Goal: Register for event/course

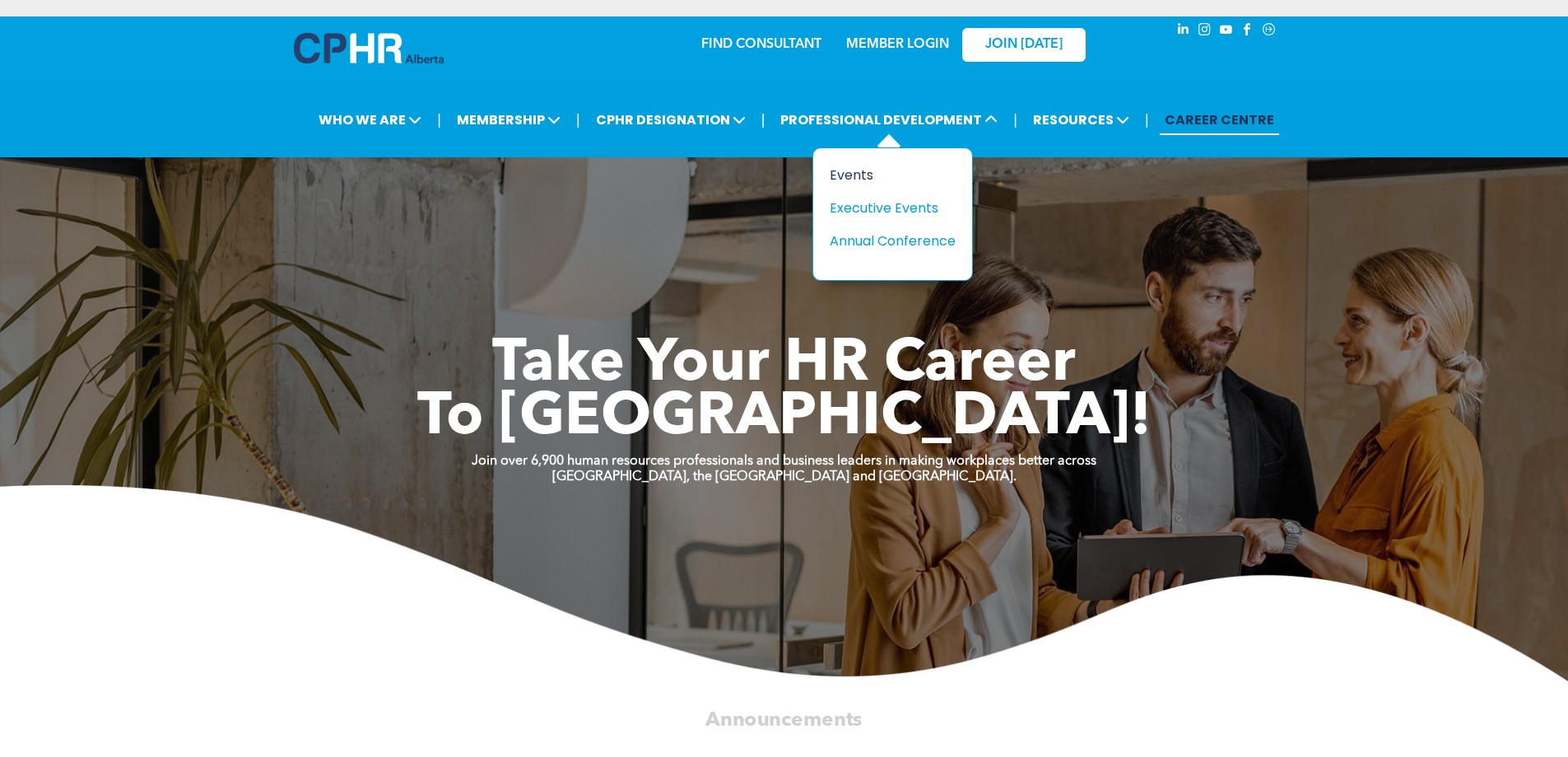
click at [863, 171] on div "Events" at bounding box center [887, 175] width 114 height 21
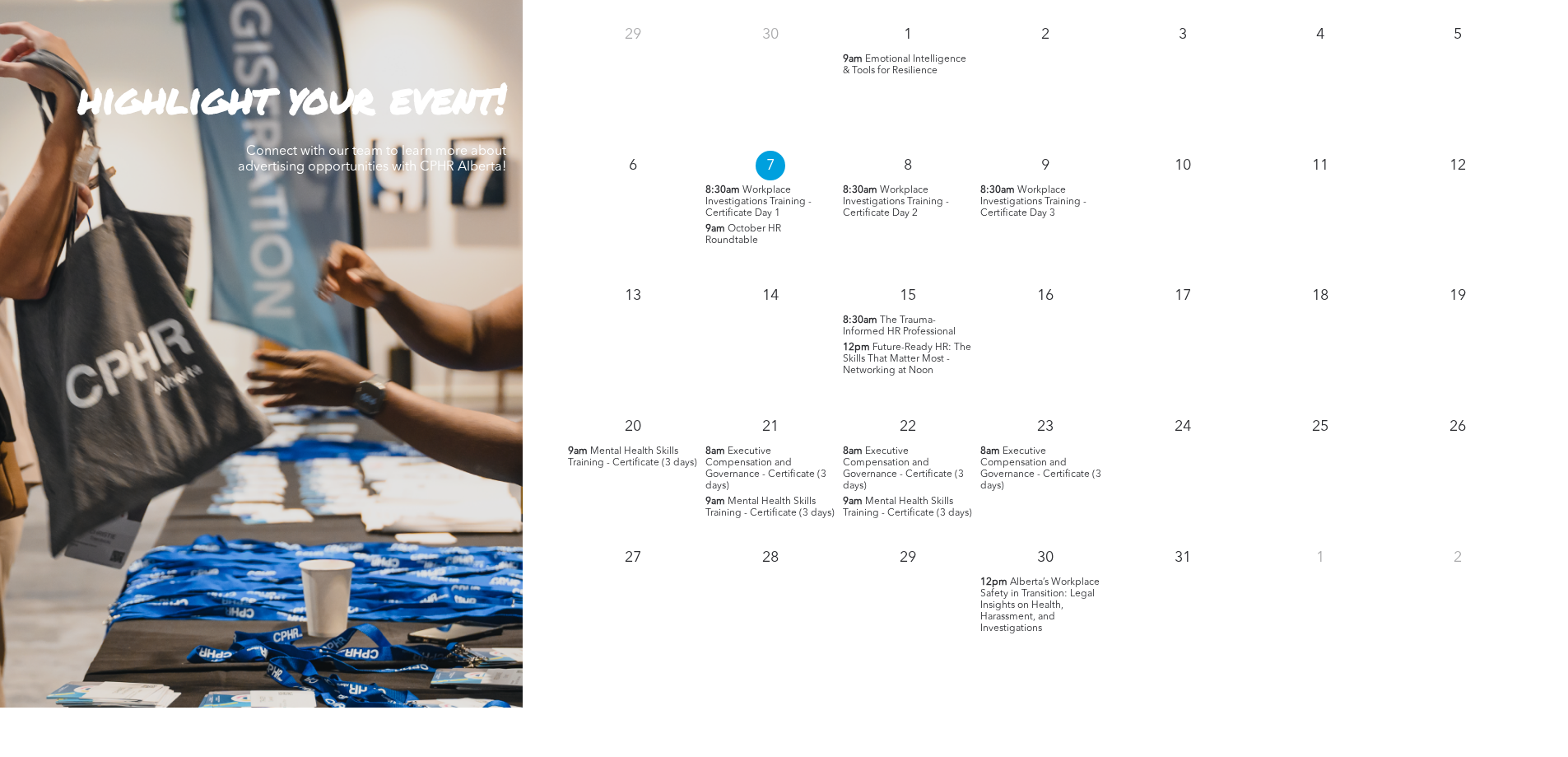
scroll to position [1564, 0]
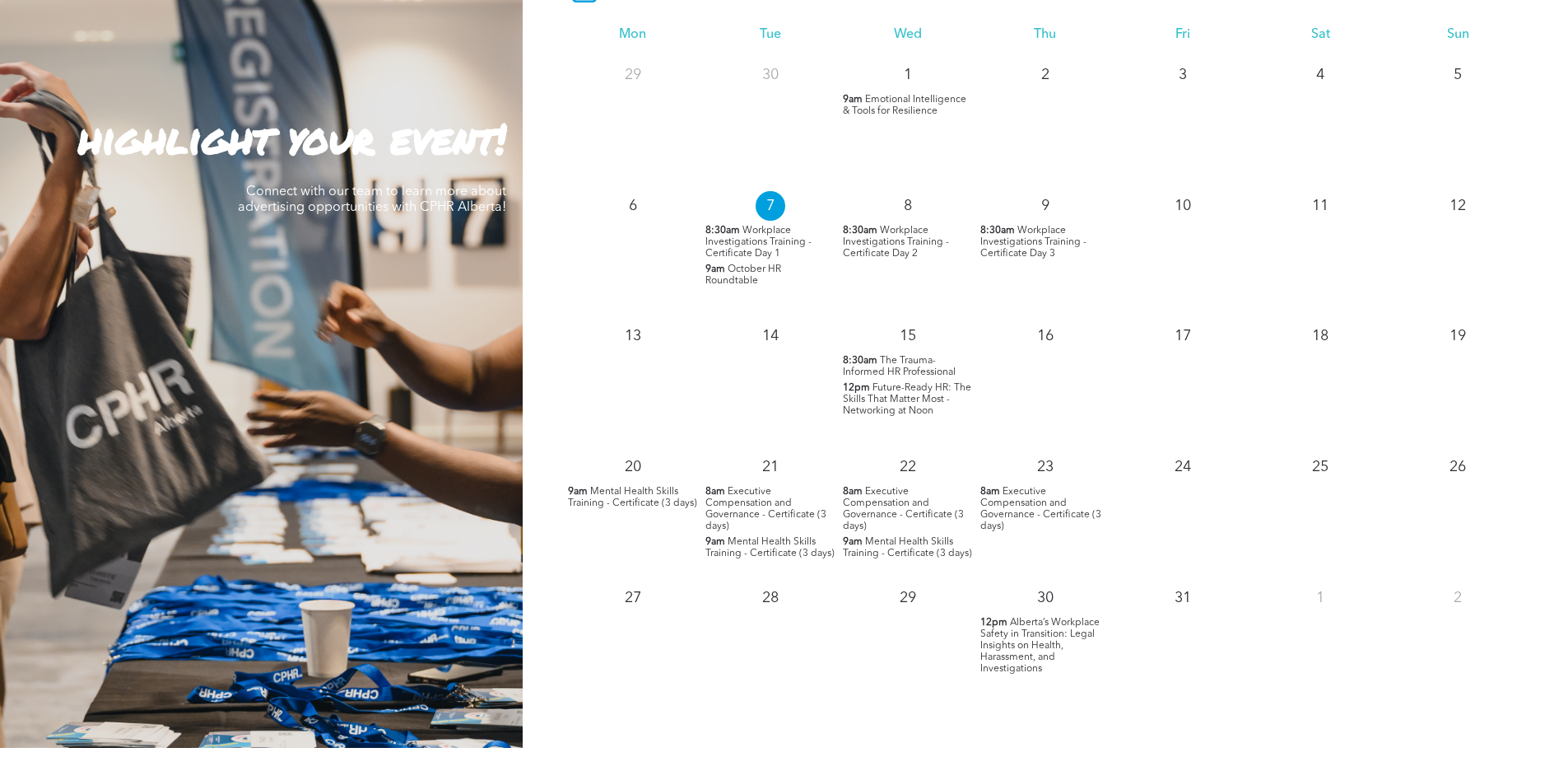
click at [884, 408] on span "Future-Ready HR: The Skills That Matter Most - Networking at Noon" at bounding box center [907, 399] width 128 height 33
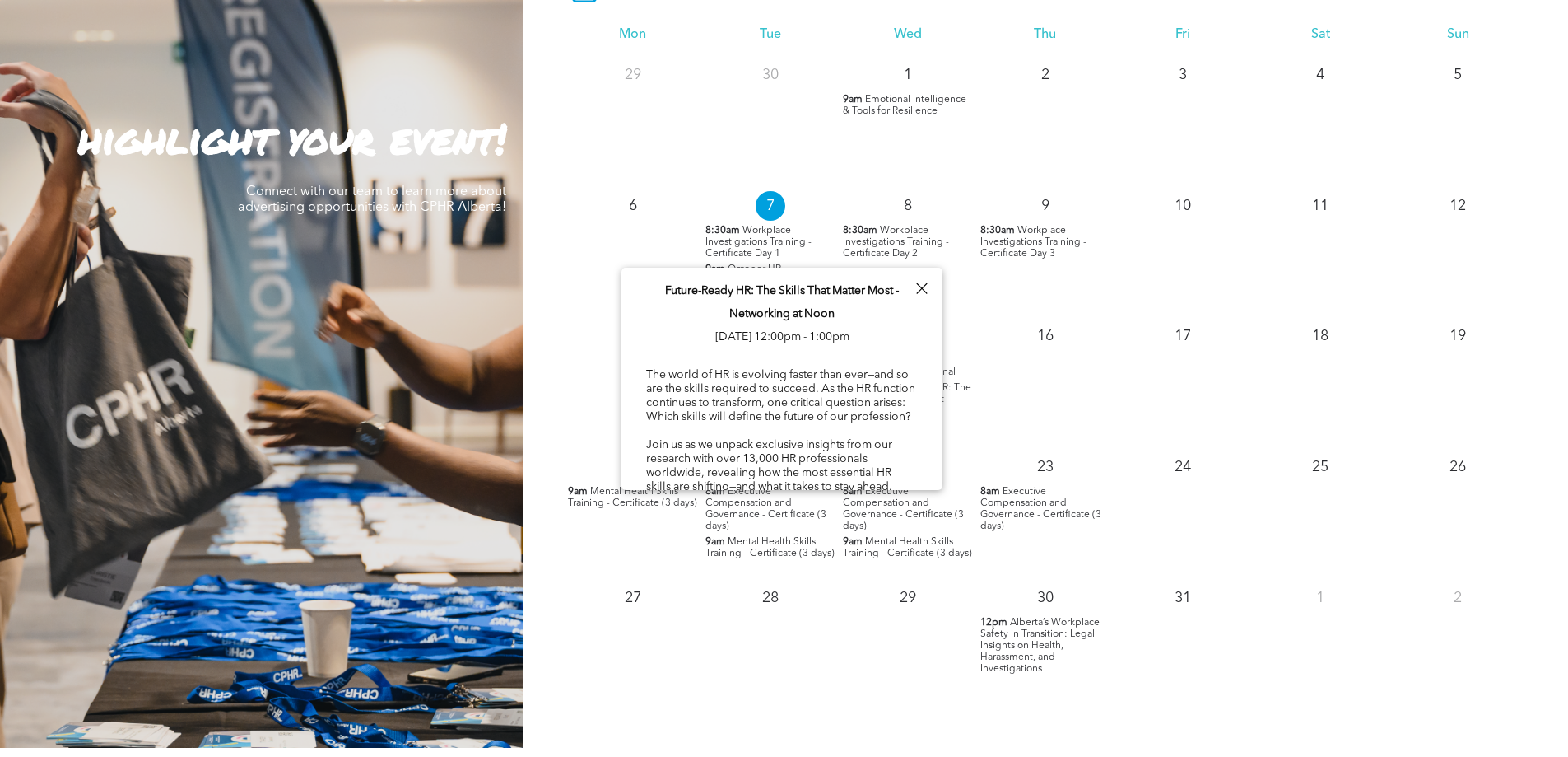
scroll to position [83, 0]
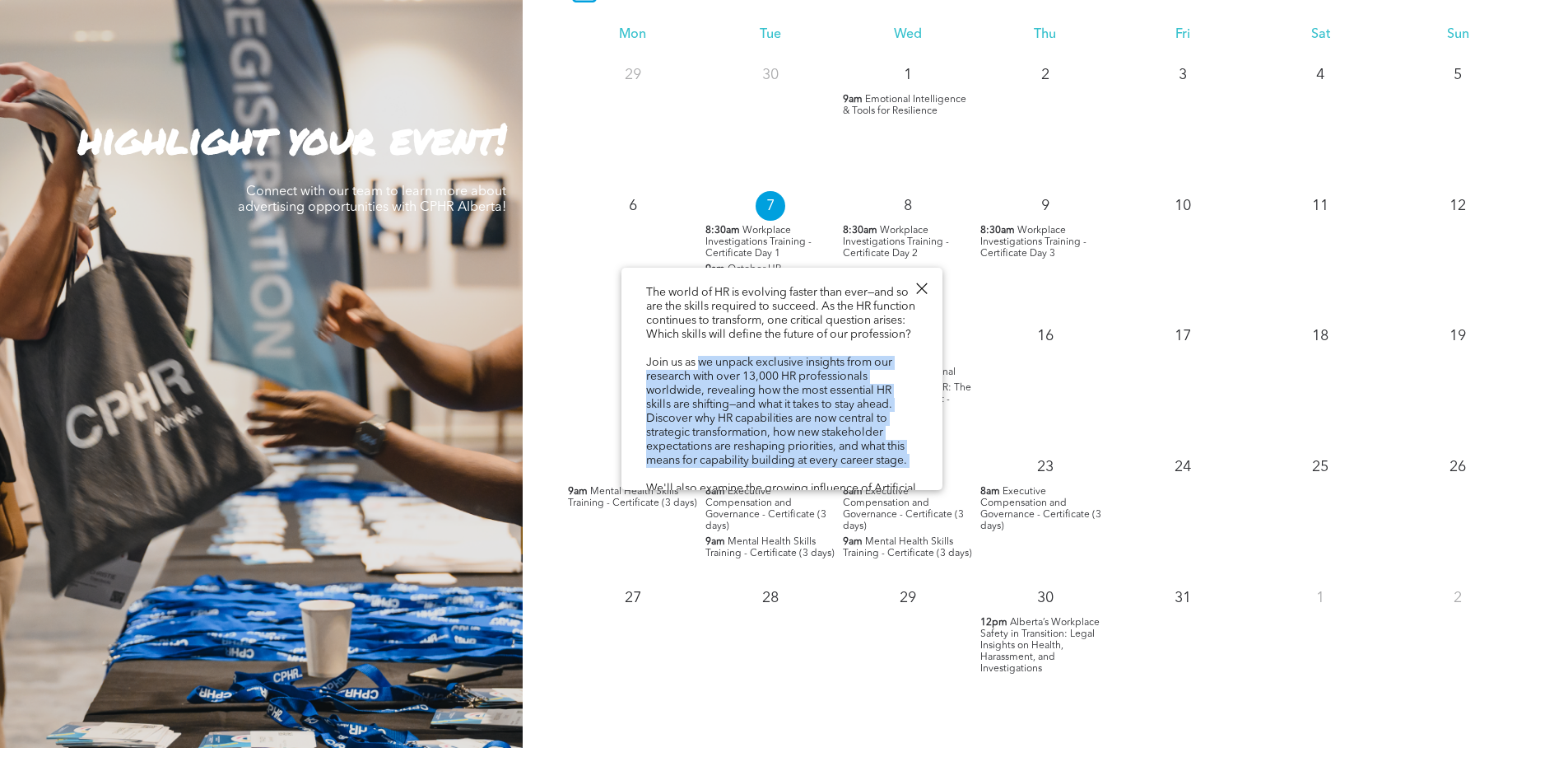
drag, startPoint x: 699, startPoint y: 375, endPoint x: 726, endPoint y: 471, distance: 99.7
drag, startPoint x: 723, startPoint y: 459, endPoint x: 707, endPoint y: 317, distance: 142.9
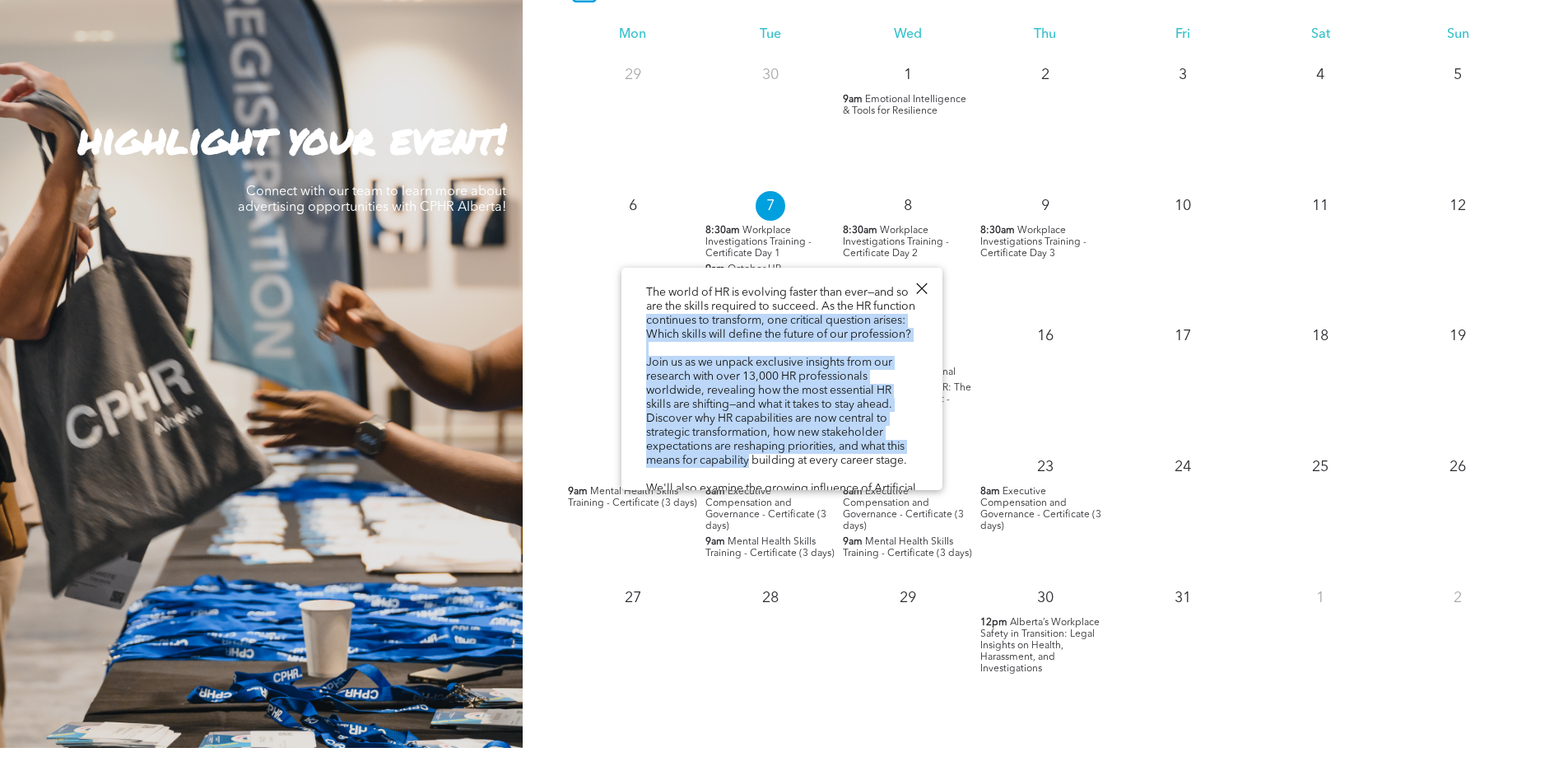
drag, startPoint x: 707, startPoint y: 307, endPoint x: 781, endPoint y: 469, distance: 178.1
drag, startPoint x: 814, startPoint y: 453, endPoint x: 711, endPoint y: 301, distance: 183.6
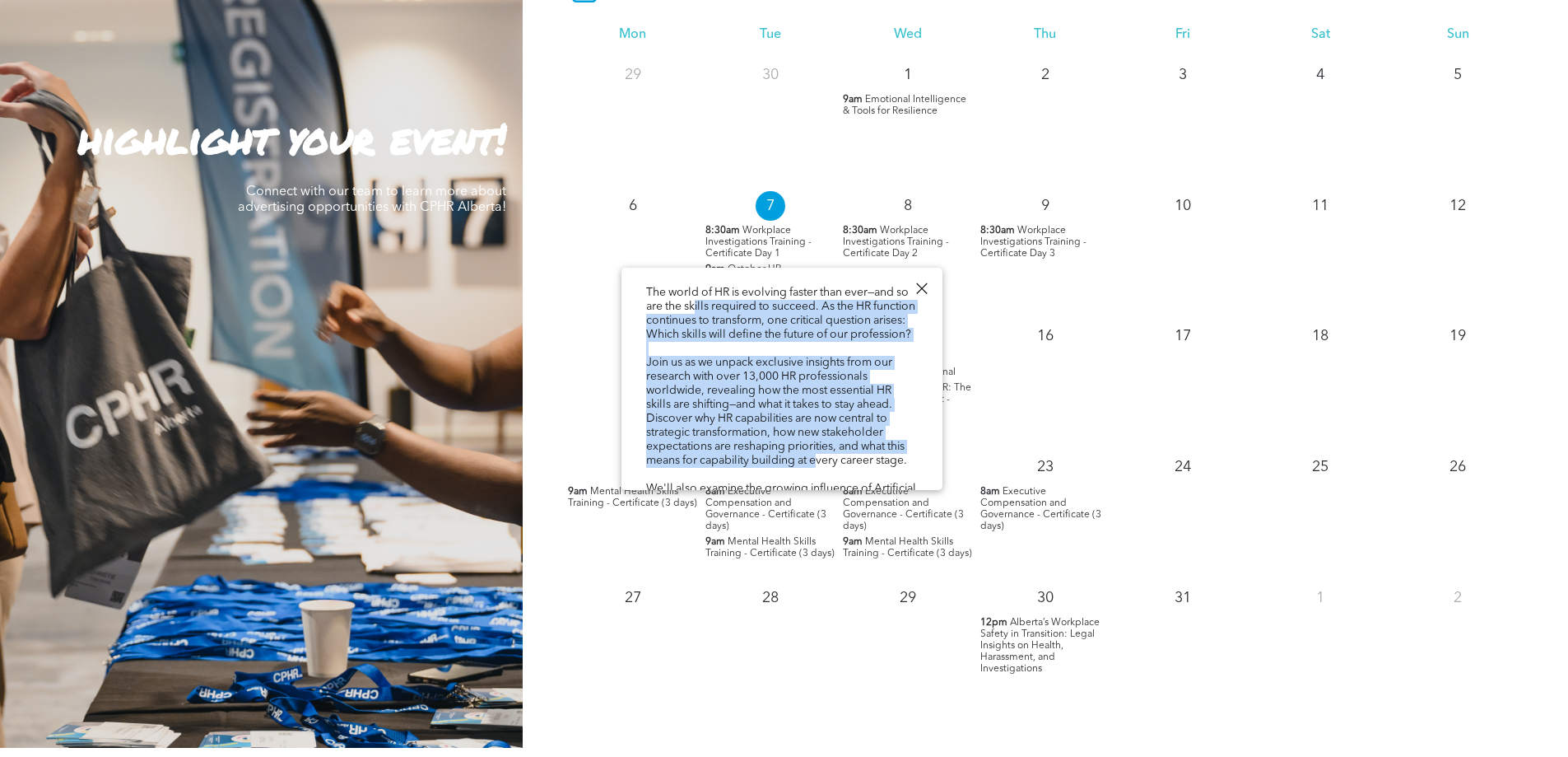
drag, startPoint x: 703, startPoint y: 297, endPoint x: 802, endPoint y: 462, distance: 192.4
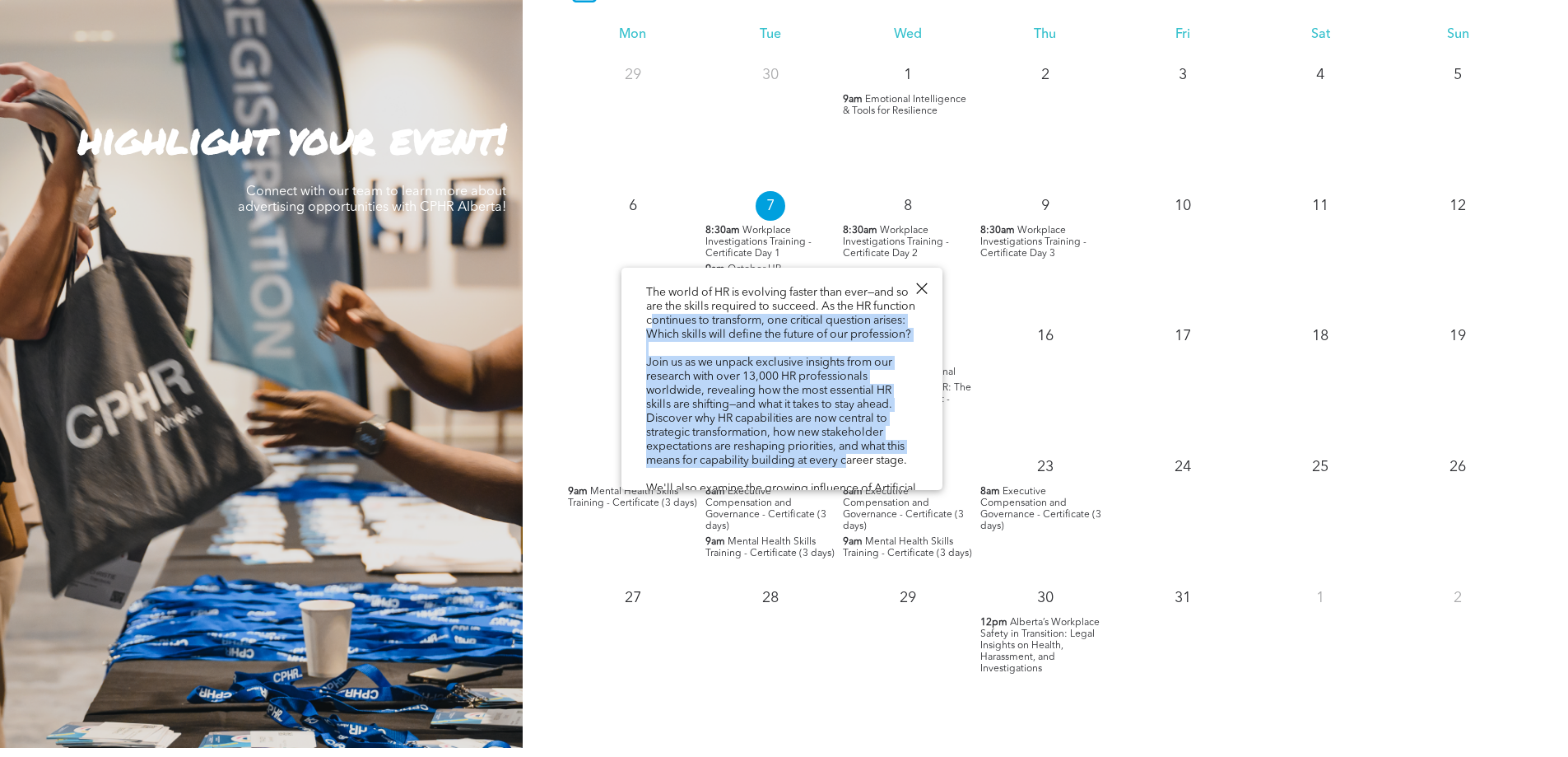
drag, startPoint x: 851, startPoint y: 467, endPoint x: 700, endPoint y: 312, distance: 216.4
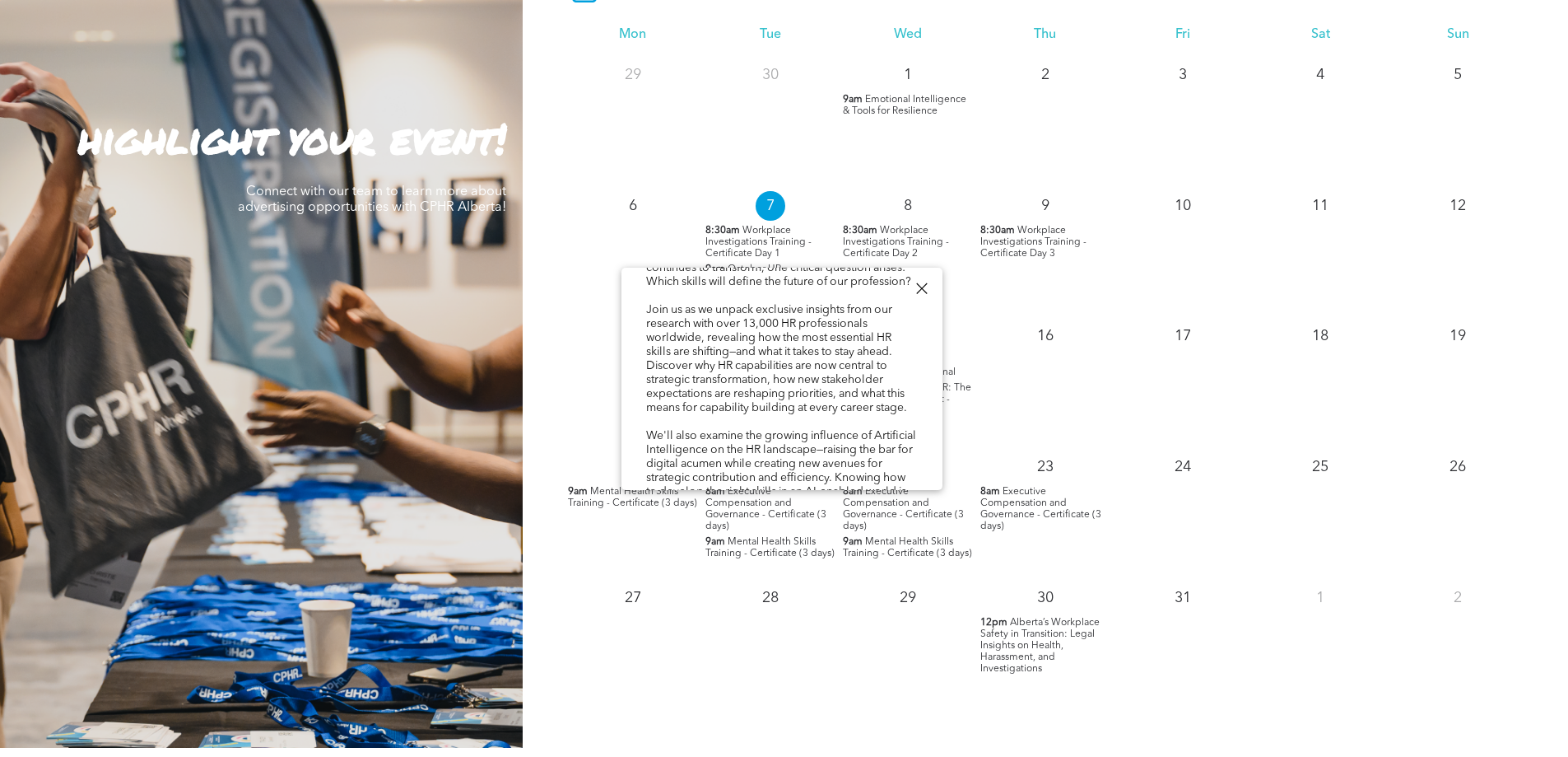
scroll to position [164, 0]
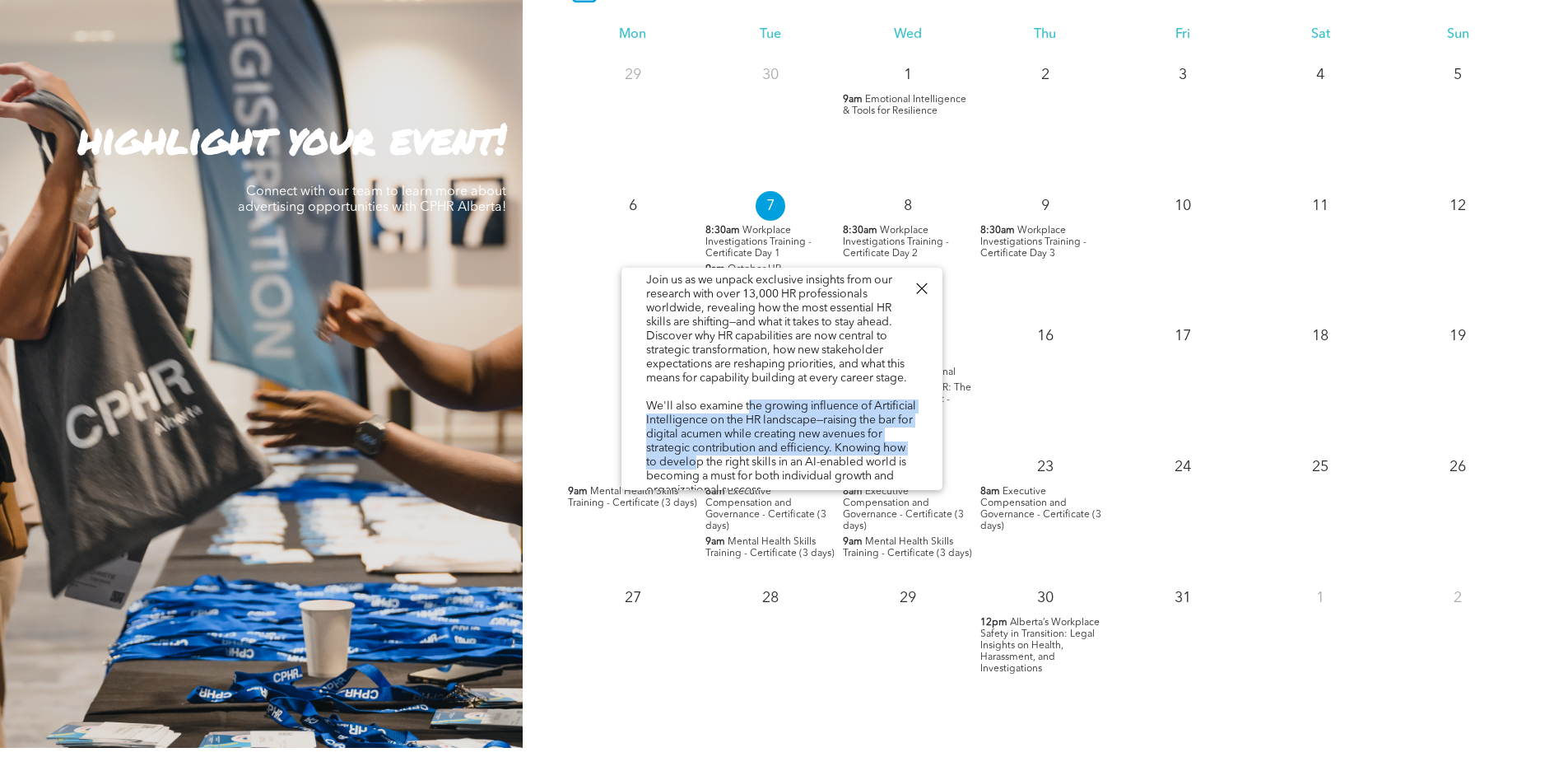
drag, startPoint x: 753, startPoint y: 413, endPoint x: 769, endPoint y: 464, distance: 53.5
click at [769, 464] on div "The world of HR is evolving faster than ever—and so are the skills required to …" at bounding box center [782, 699] width 272 height 996
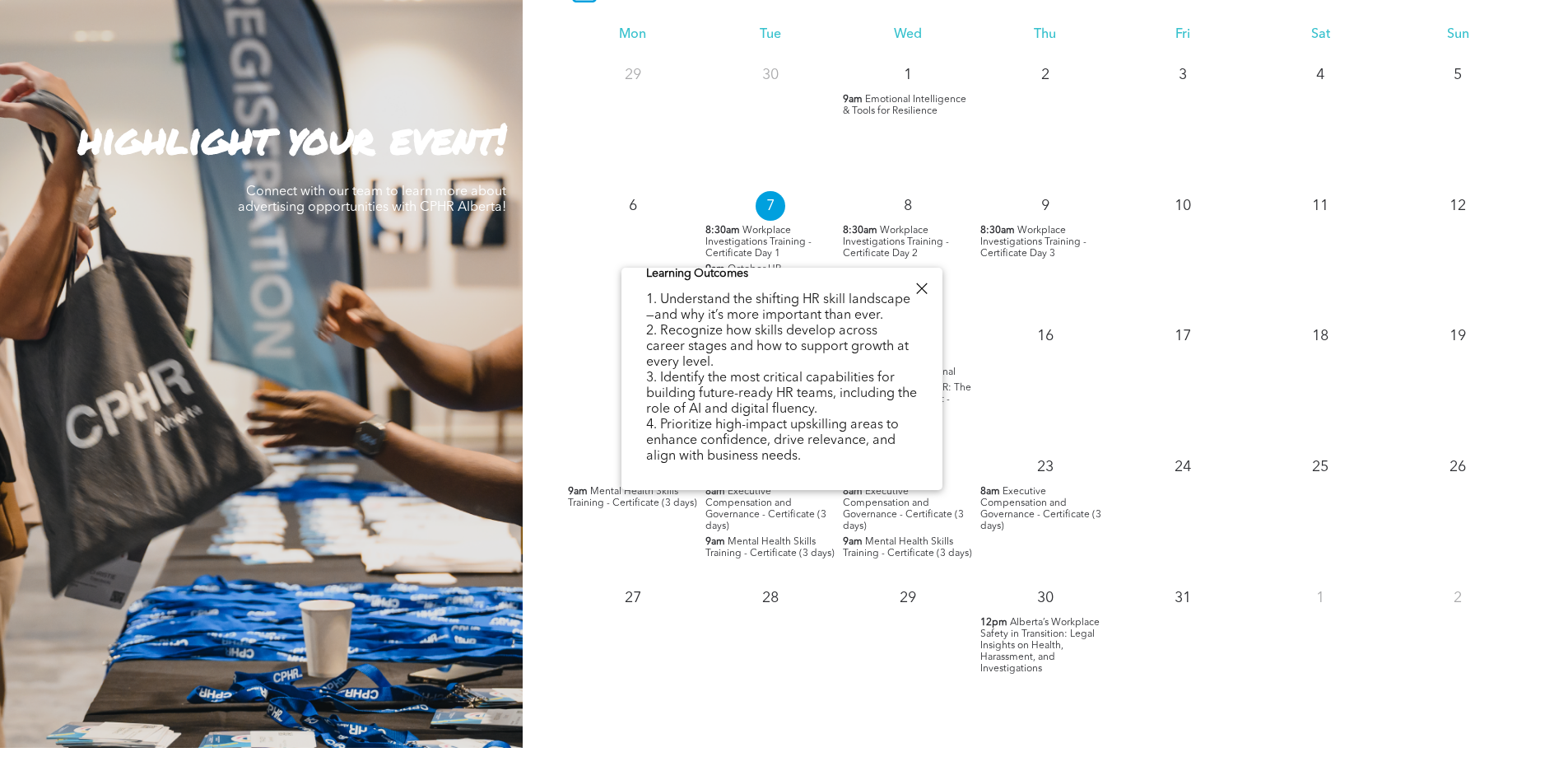
scroll to position [494, 0]
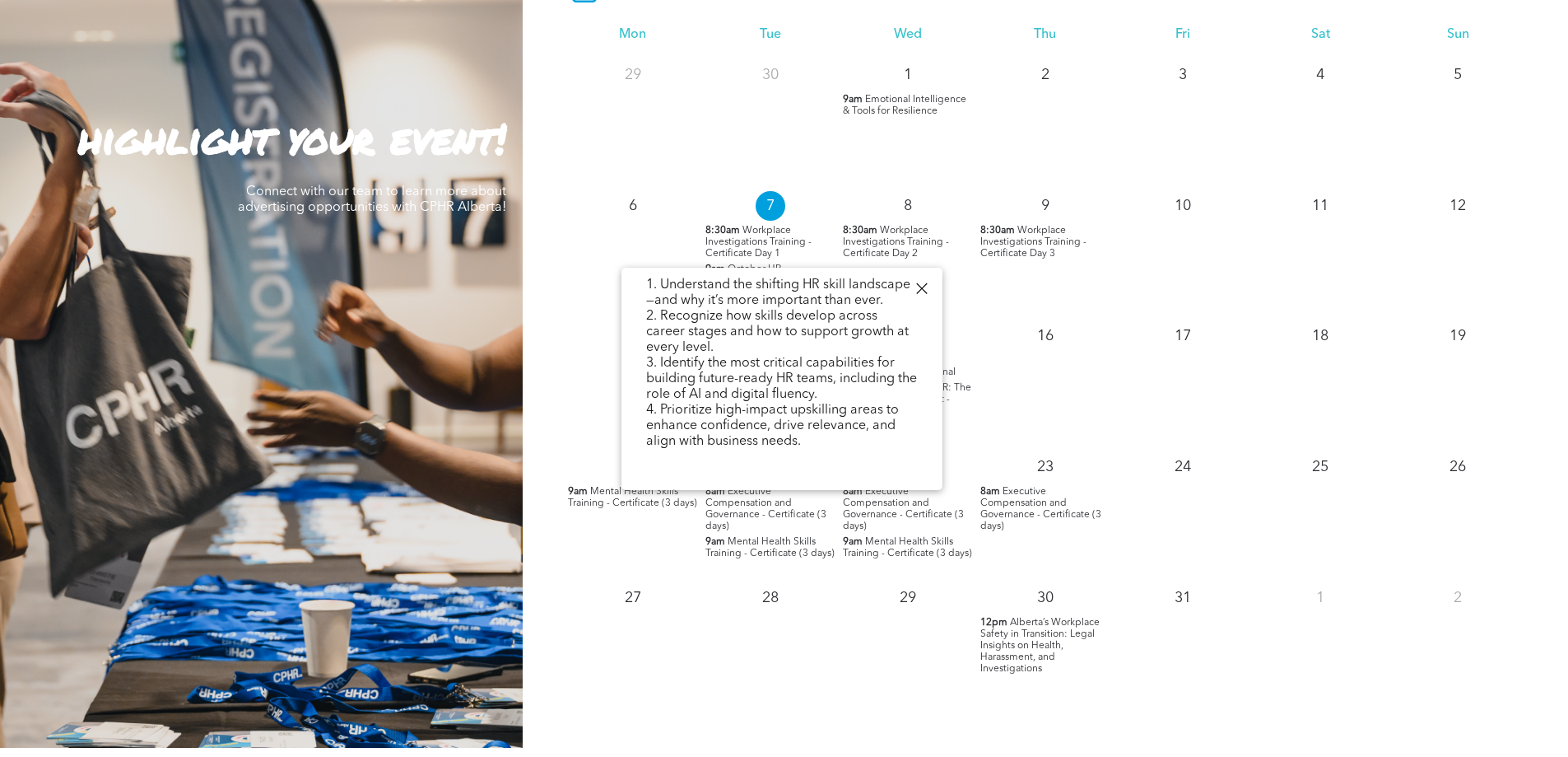
click at [914, 281] on div at bounding box center [921, 289] width 22 height 22
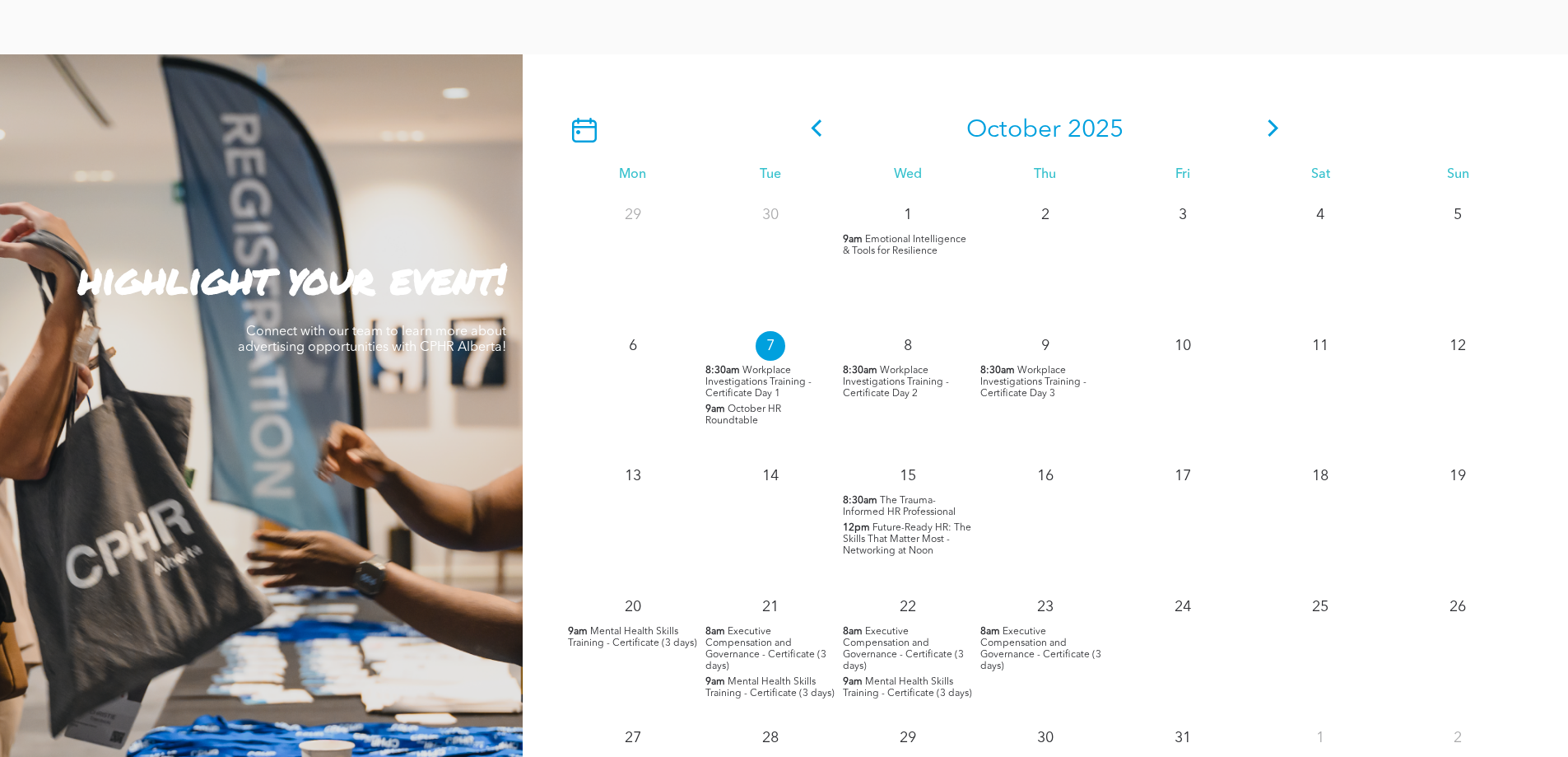
scroll to position [1400, 0]
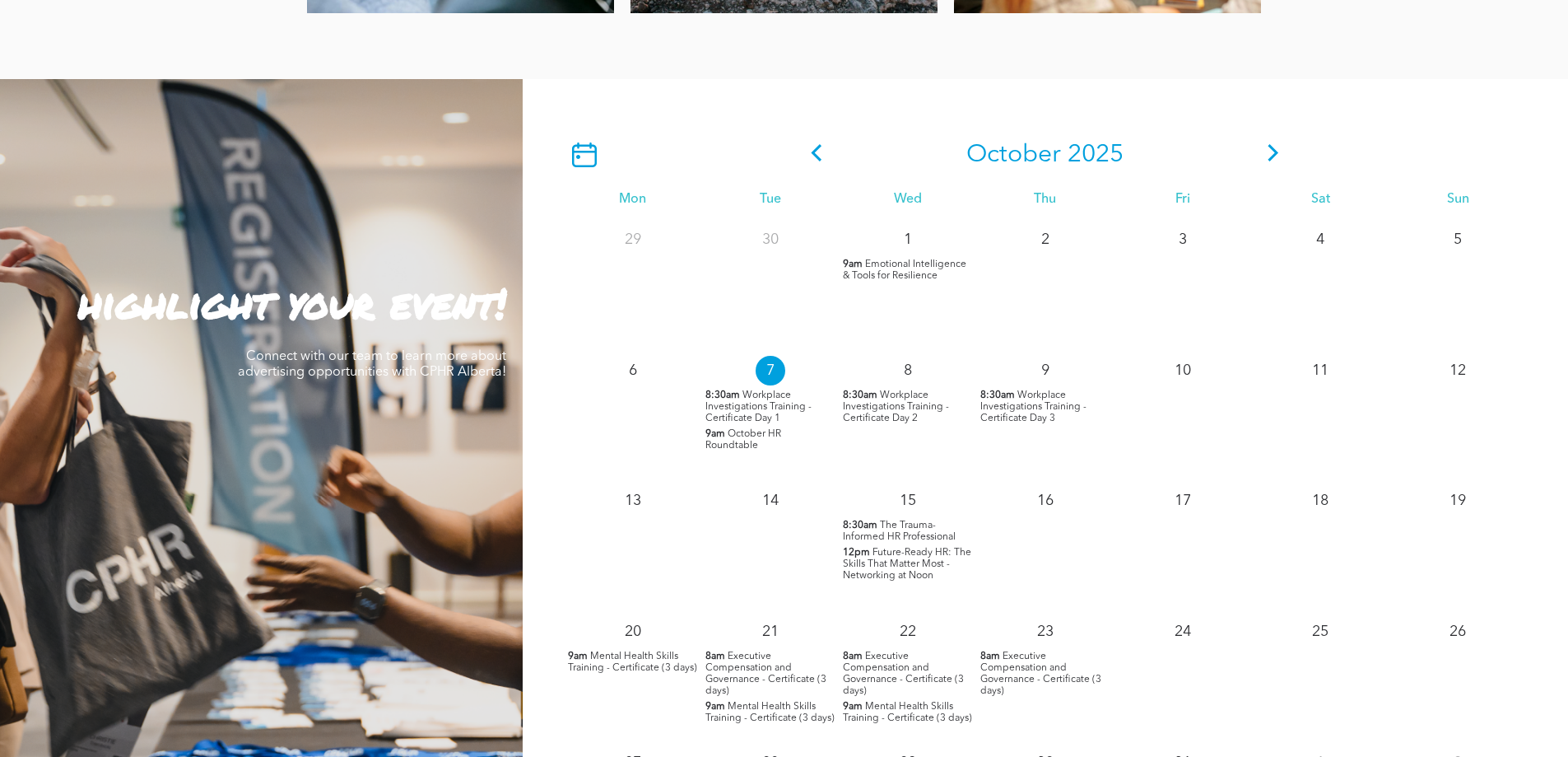
click at [1270, 150] on icon at bounding box center [1274, 152] width 10 height 17
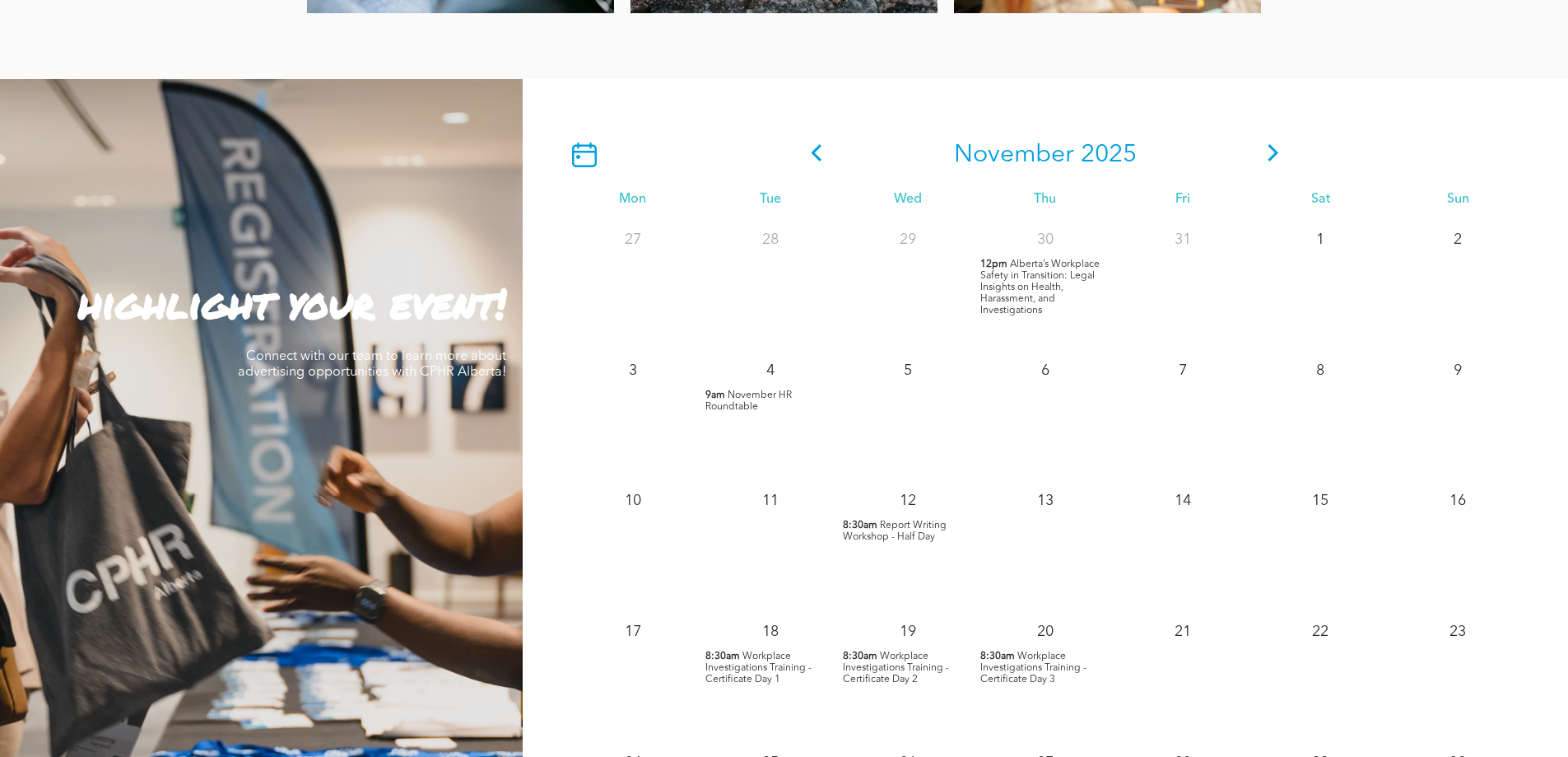
click at [1272, 157] on icon at bounding box center [1273, 152] width 25 height 17
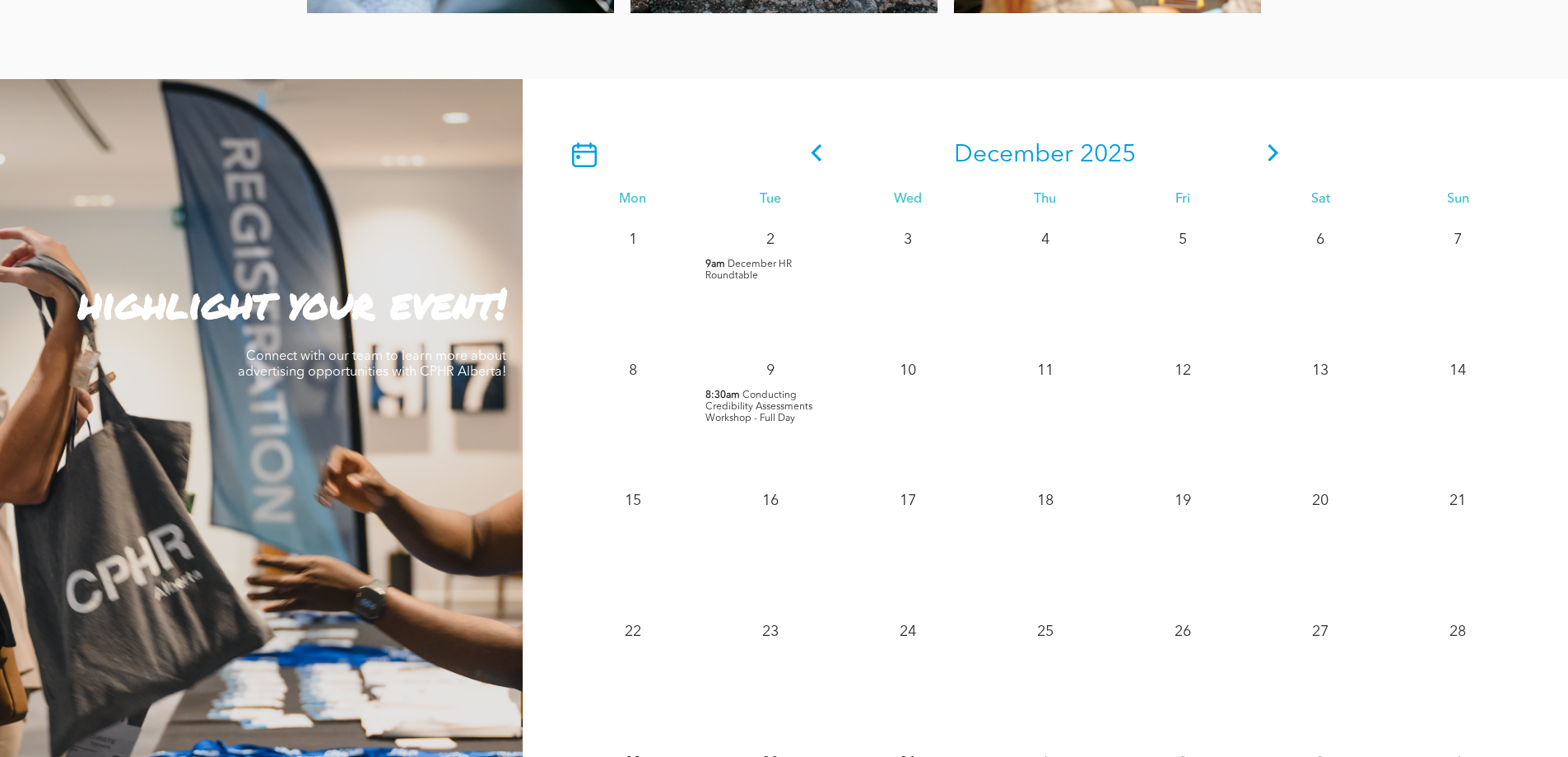
click at [1272, 157] on icon at bounding box center [1273, 152] width 25 height 17
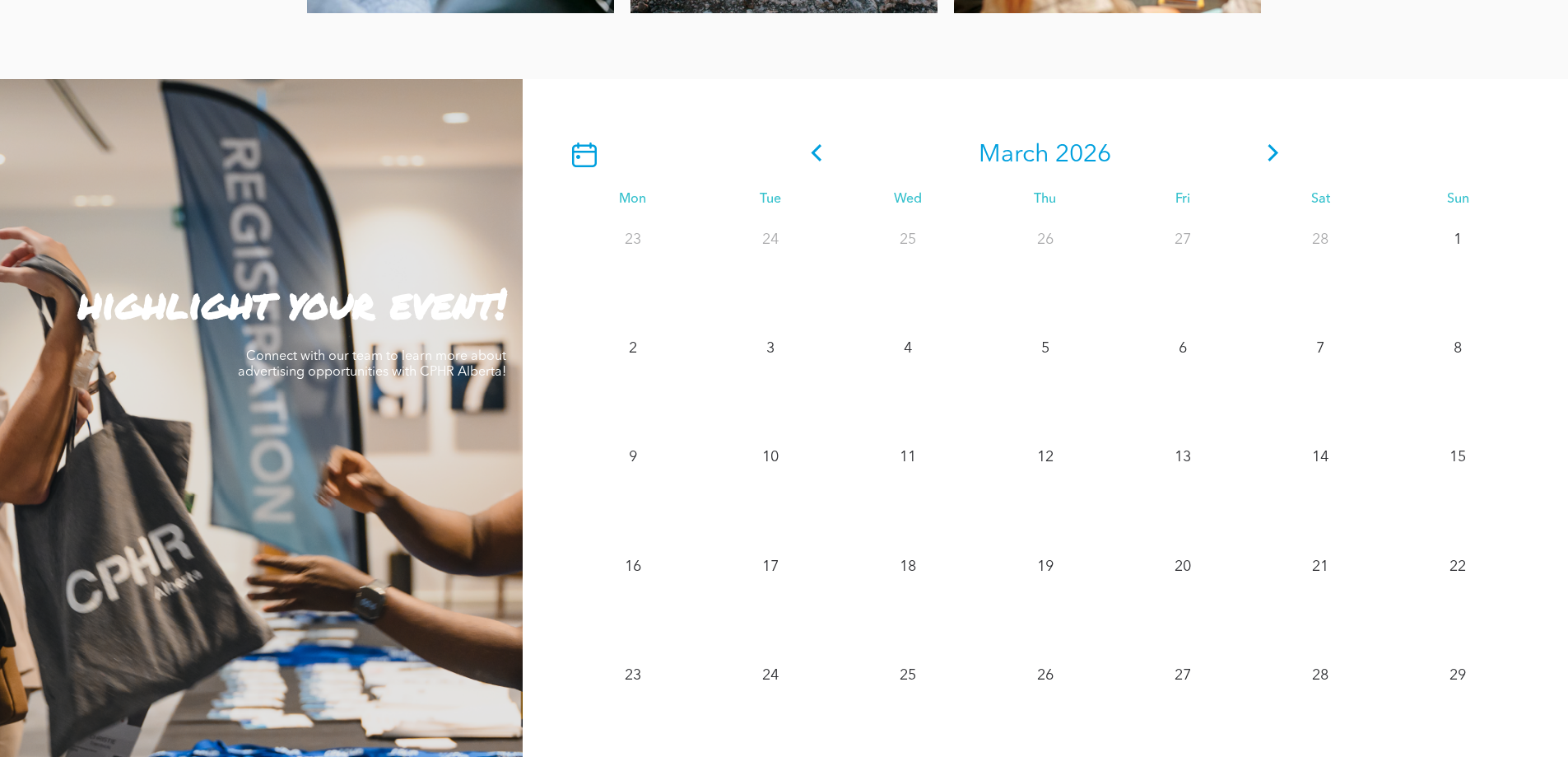
click at [822, 157] on icon at bounding box center [816, 152] width 25 height 17
